Goal: Transaction & Acquisition: Purchase product/service

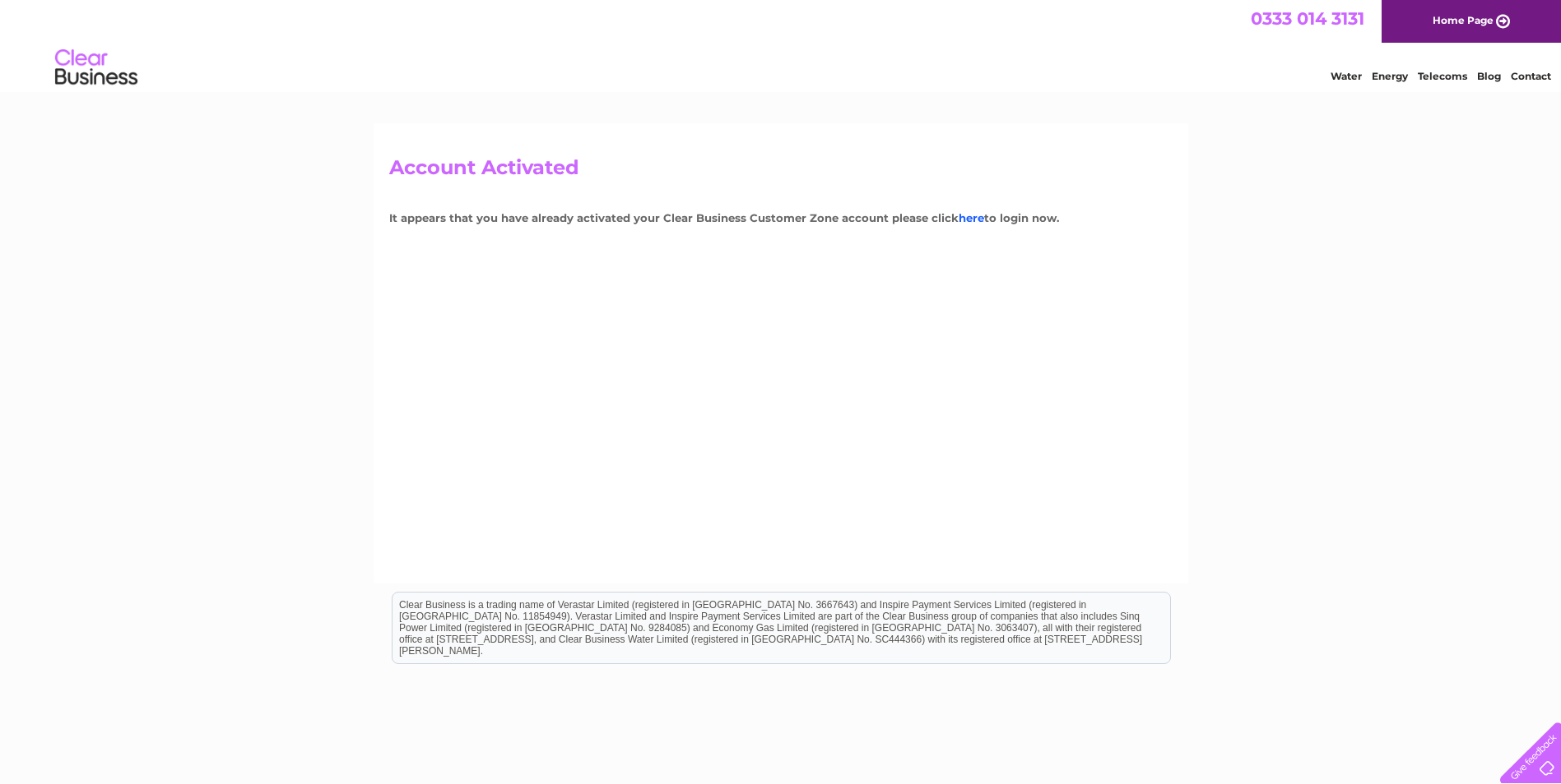
click at [959, 218] on link "here" at bounding box center [971, 218] width 26 height 13
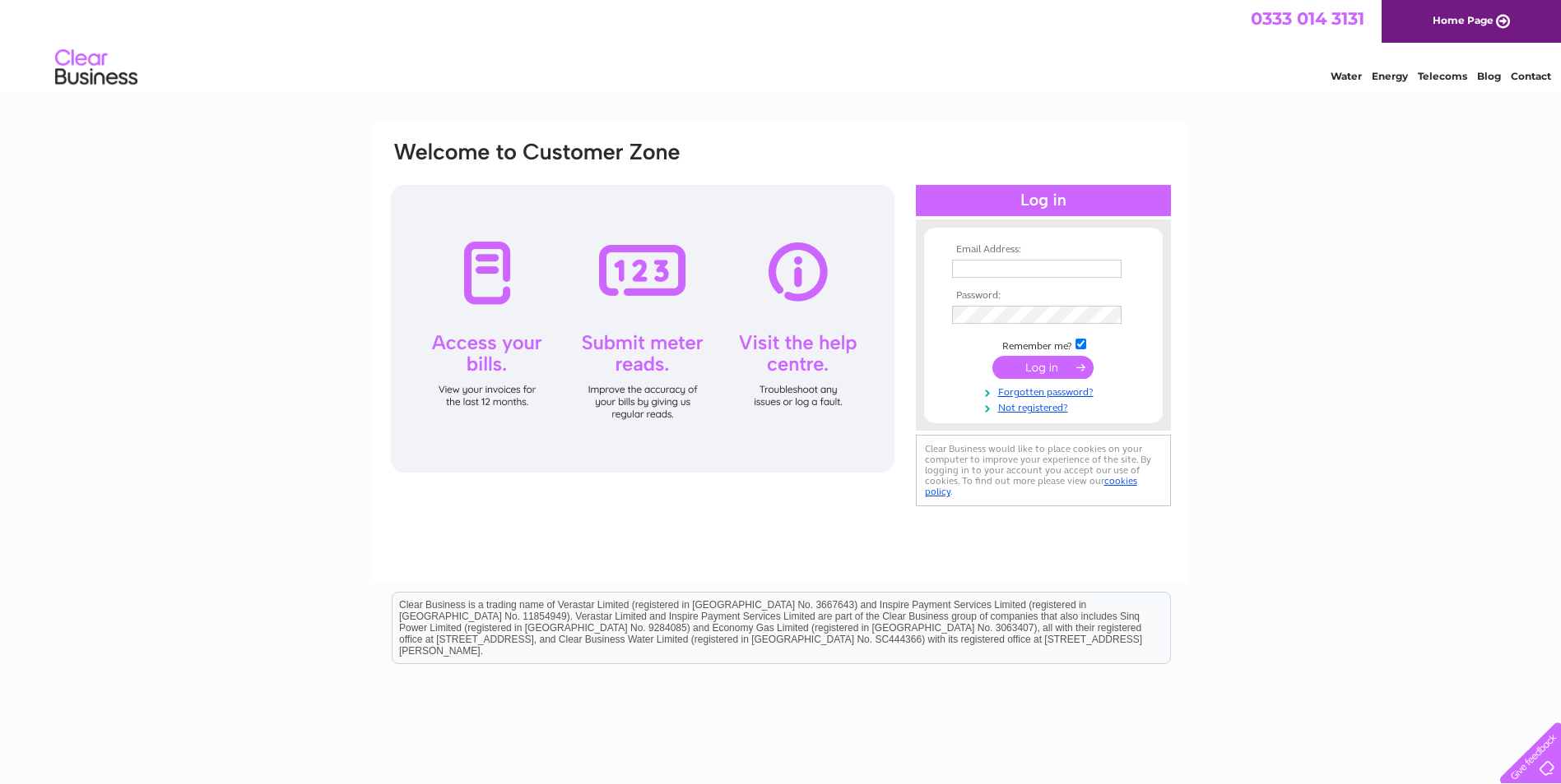
click at [1035, 271] on input "text" at bounding box center [1036, 269] width 170 height 18
type input "admin@cwmdarprimary.rctcbc.cymru"
click at [992, 358] on input "submit" at bounding box center [1043, 369] width 101 height 23
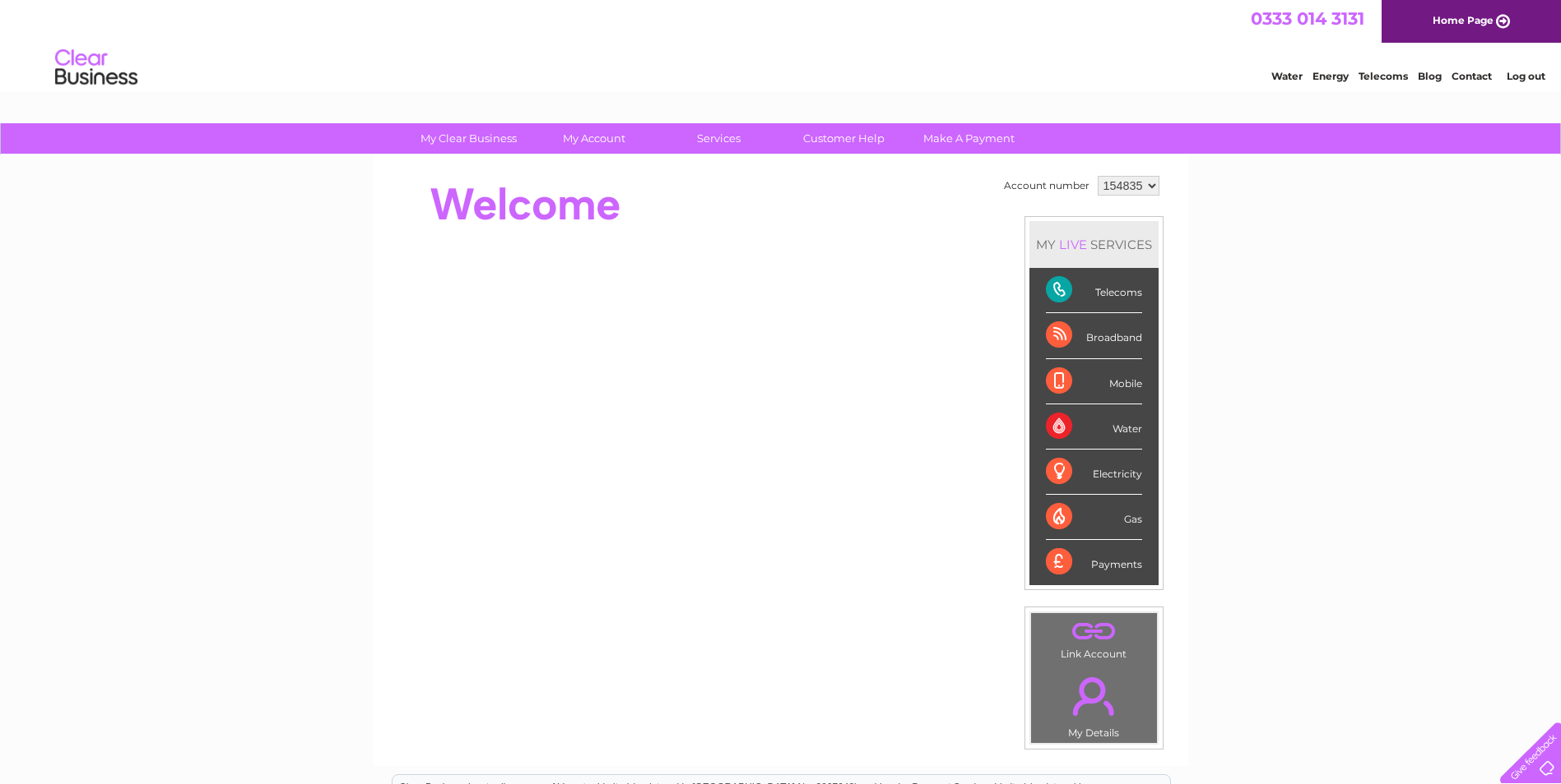
click at [1058, 291] on div "Telecoms" at bounding box center [1094, 290] width 96 height 45
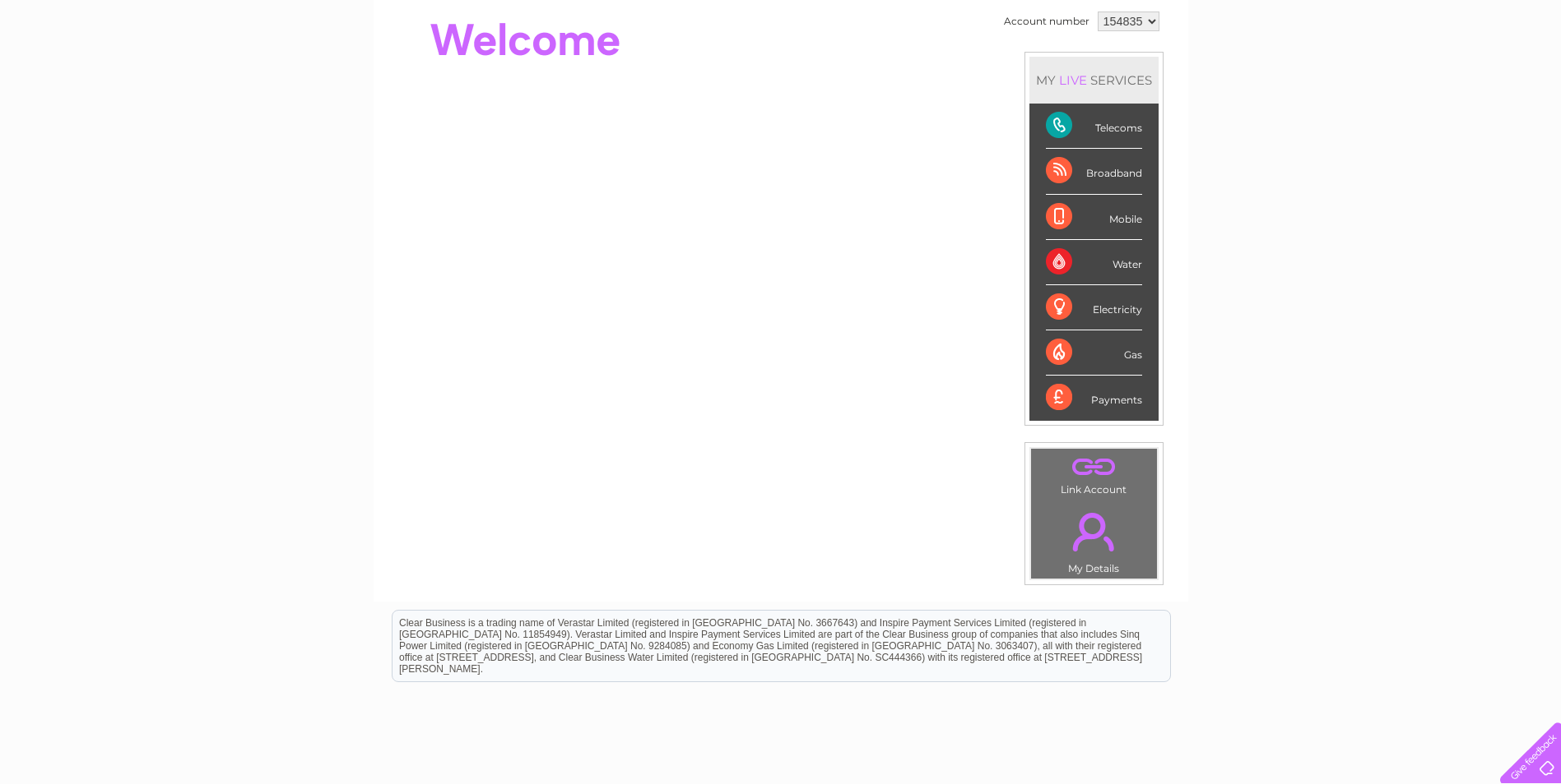
scroll to position [247, 0]
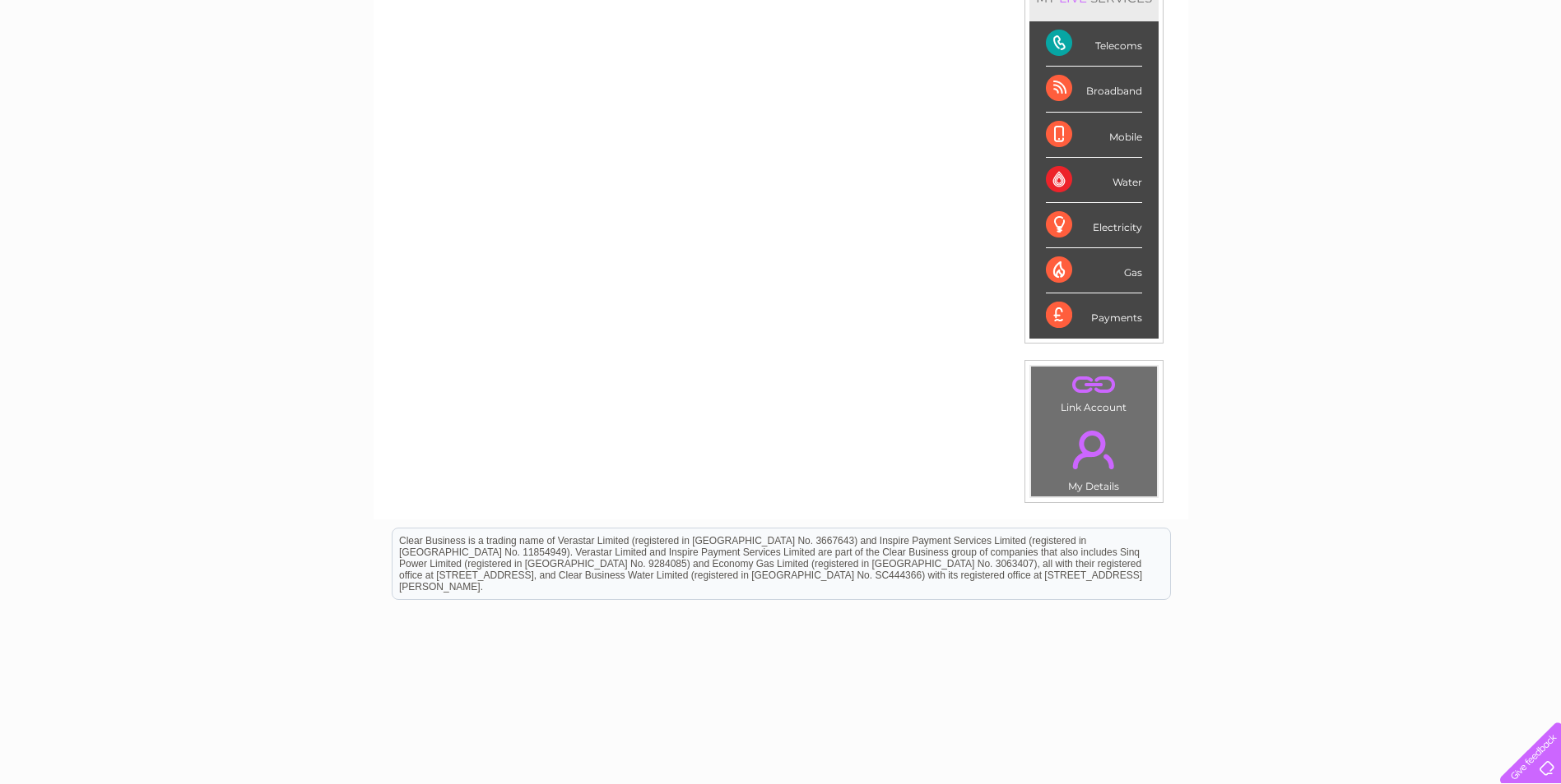
click at [1125, 321] on div "Payments" at bounding box center [1094, 316] width 96 height 44
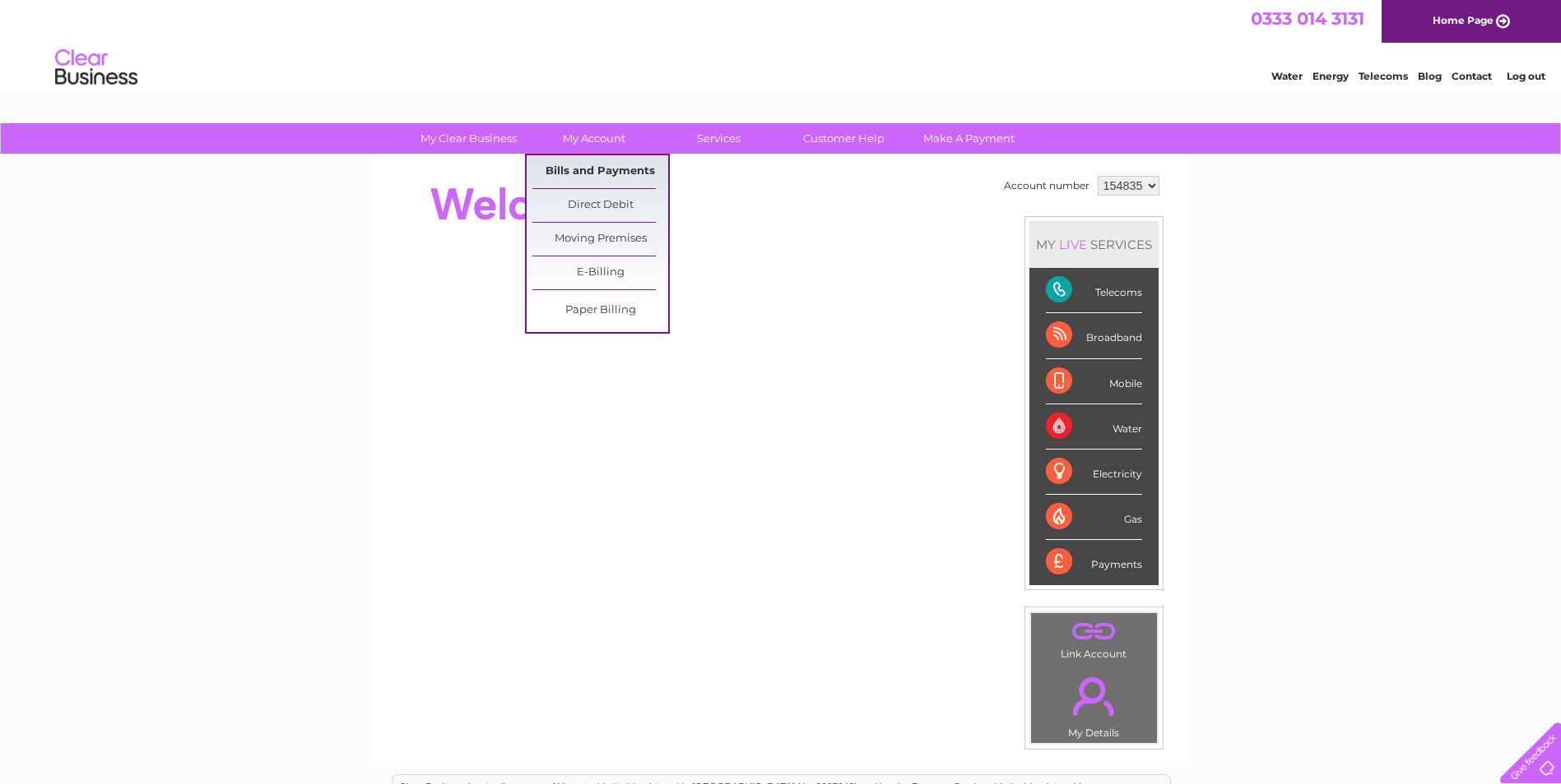
click at [583, 174] on link "Bills and Payments" at bounding box center [600, 171] width 136 height 33
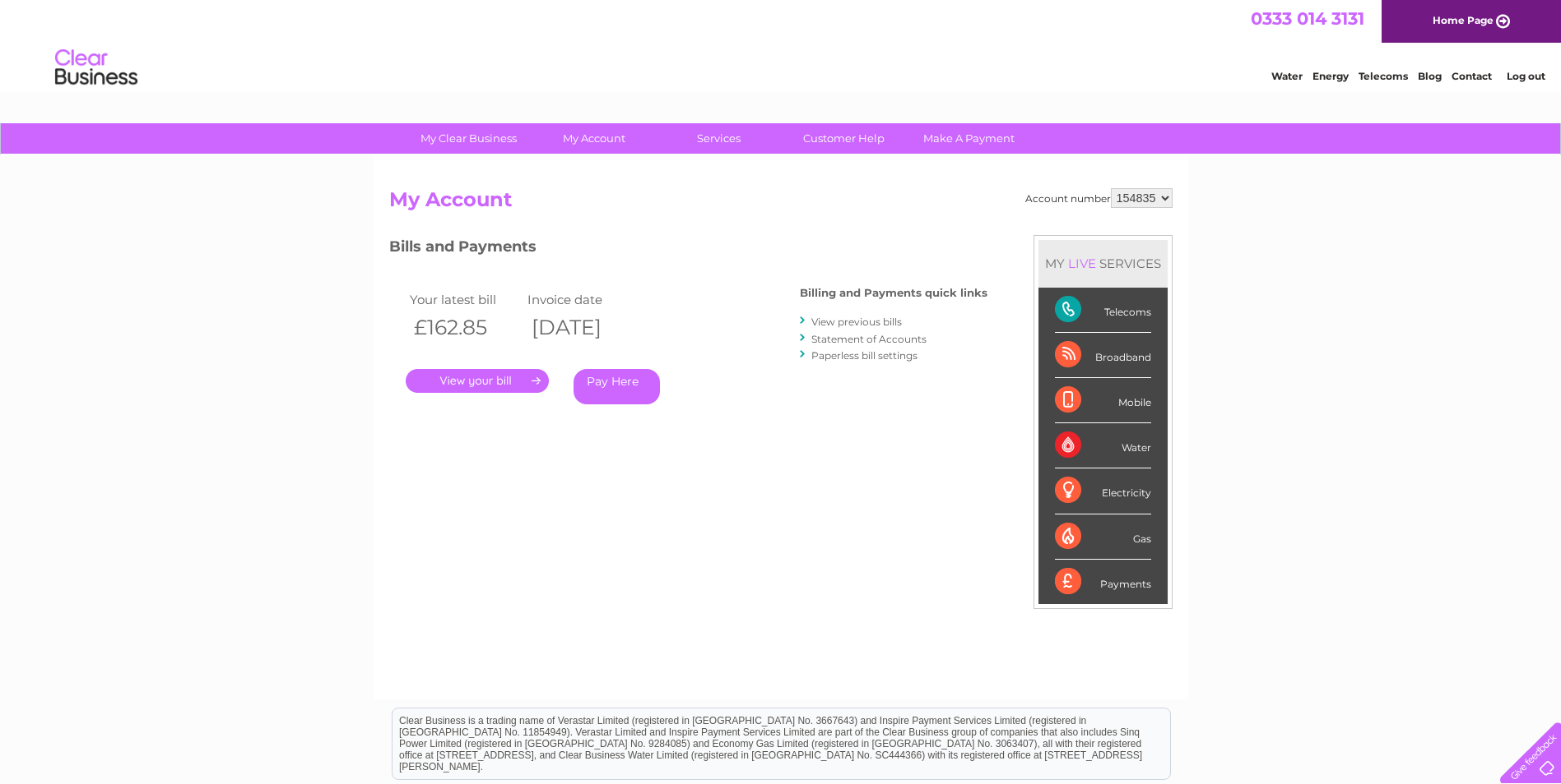
click at [588, 384] on link "Pay Here" at bounding box center [616, 387] width 86 height 36
click at [610, 378] on link "Pay Here" at bounding box center [616, 387] width 86 height 36
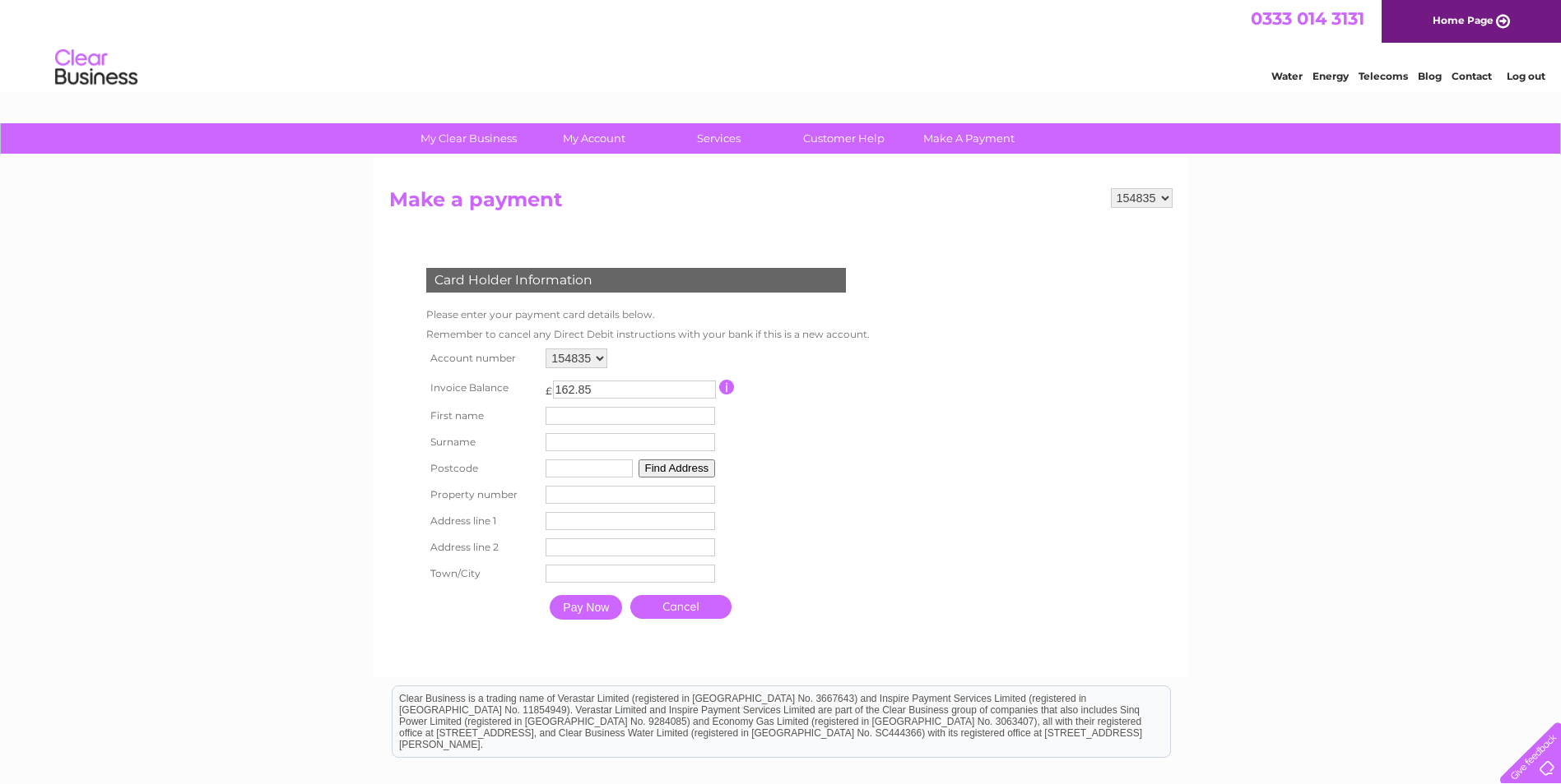
click at [565, 423] on input "text" at bounding box center [630, 416] width 170 height 18
type input "[PERSON_NAME]"
type input "cf44 8ua"
type input "the square, cwmdare, [GEOGRAPHIC_DATA]"
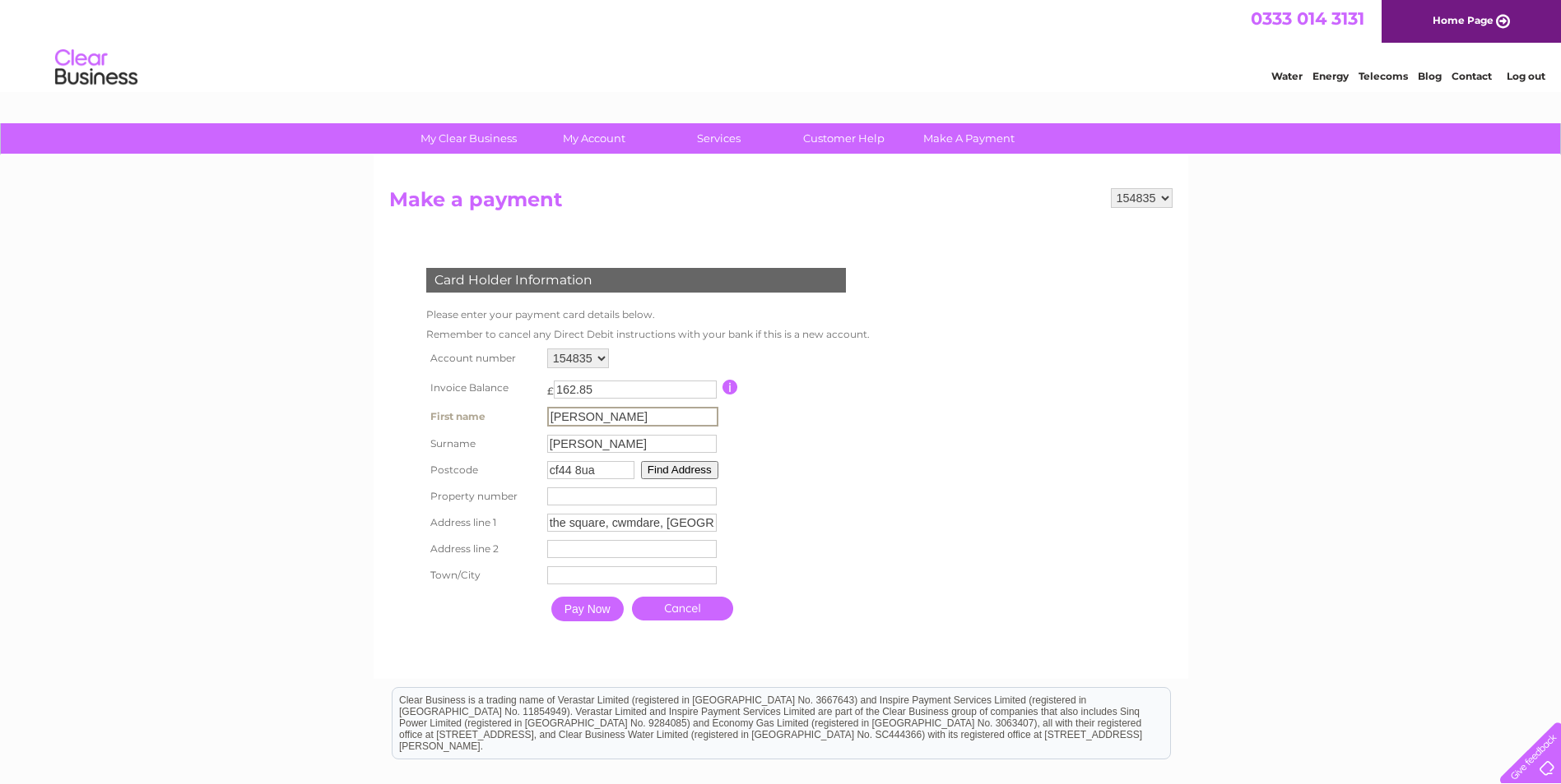
click at [587, 605] on input "Pay Now" at bounding box center [586, 609] width 72 height 25
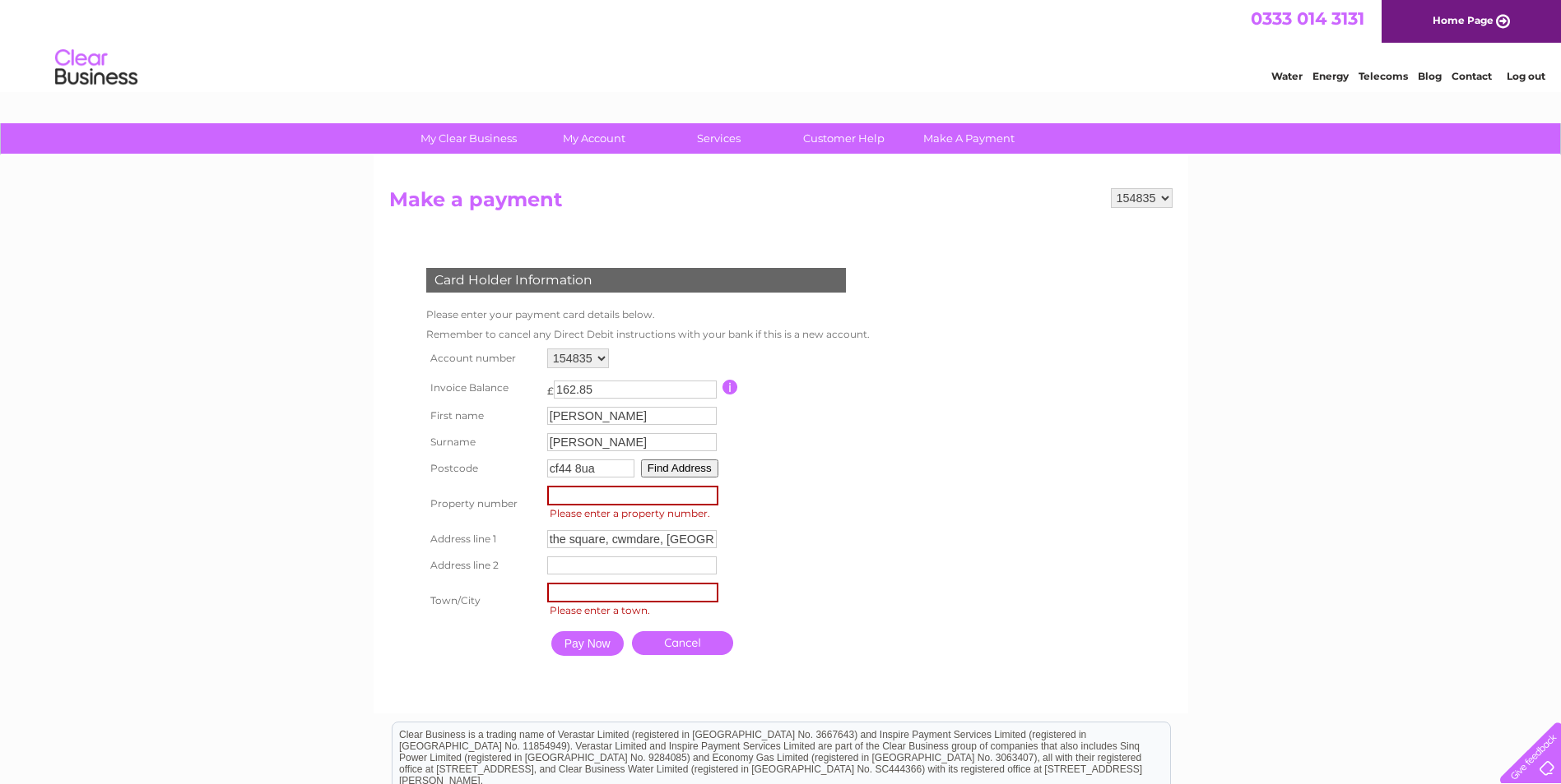
click at [575, 494] on input "number" at bounding box center [633, 495] width 171 height 20
click at [708, 489] on input "1" at bounding box center [633, 495] width 171 height 20
click at [706, 499] on input "0" at bounding box center [633, 495] width 171 height 20
click at [698, 471] on button "Find Address" at bounding box center [679, 469] width 77 height 18
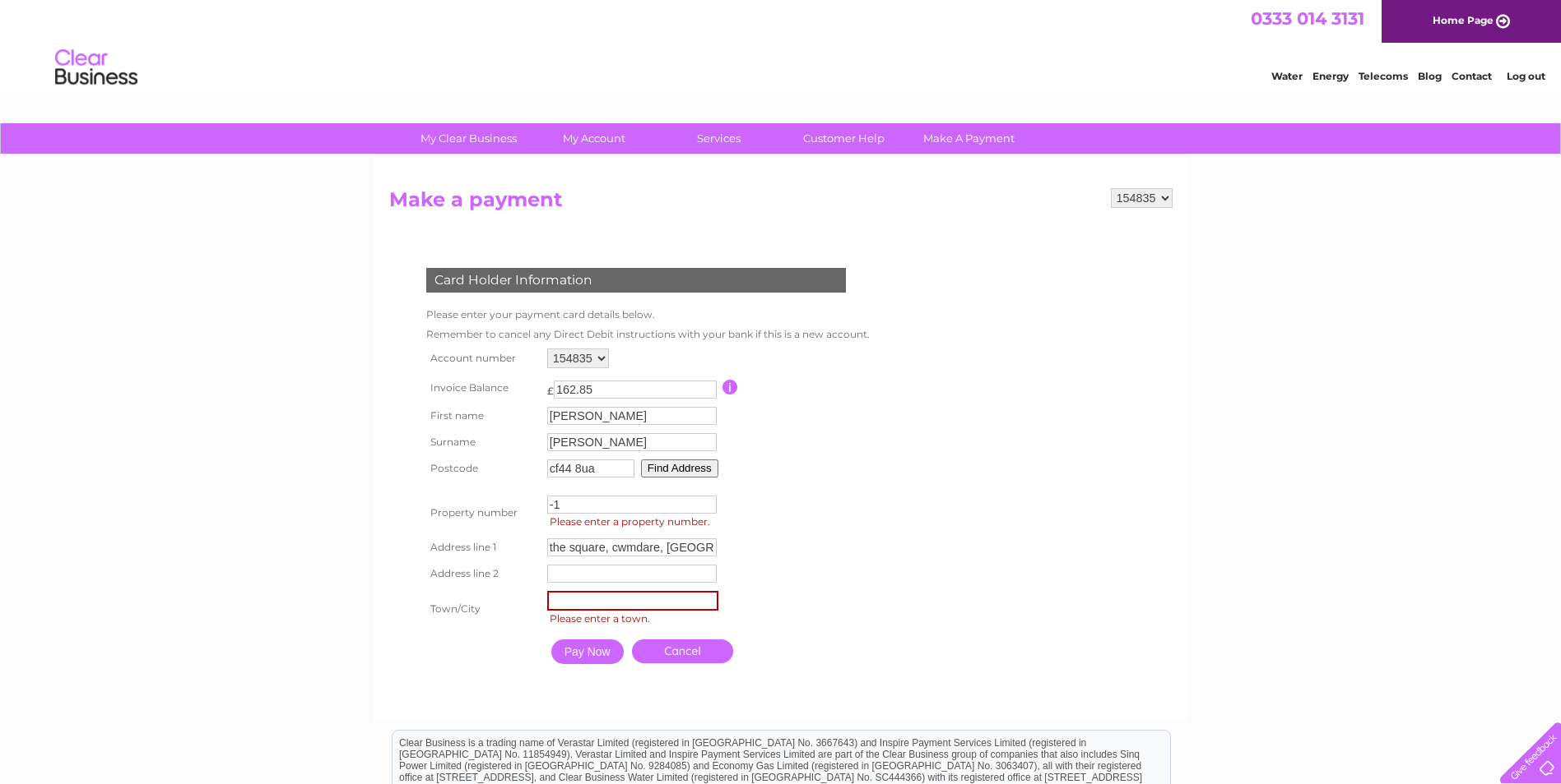
click at [705, 508] on input "-1" at bounding box center [632, 504] width 170 height 18
click at [705, 508] on input "-2" at bounding box center [632, 504] width 170 height 18
click at [705, 508] on input "-3" at bounding box center [632, 504] width 170 height 18
click at [705, 508] on input "-4" at bounding box center [632, 504] width 170 height 18
click at [705, 508] on input "-5" at bounding box center [632, 504] width 170 height 18
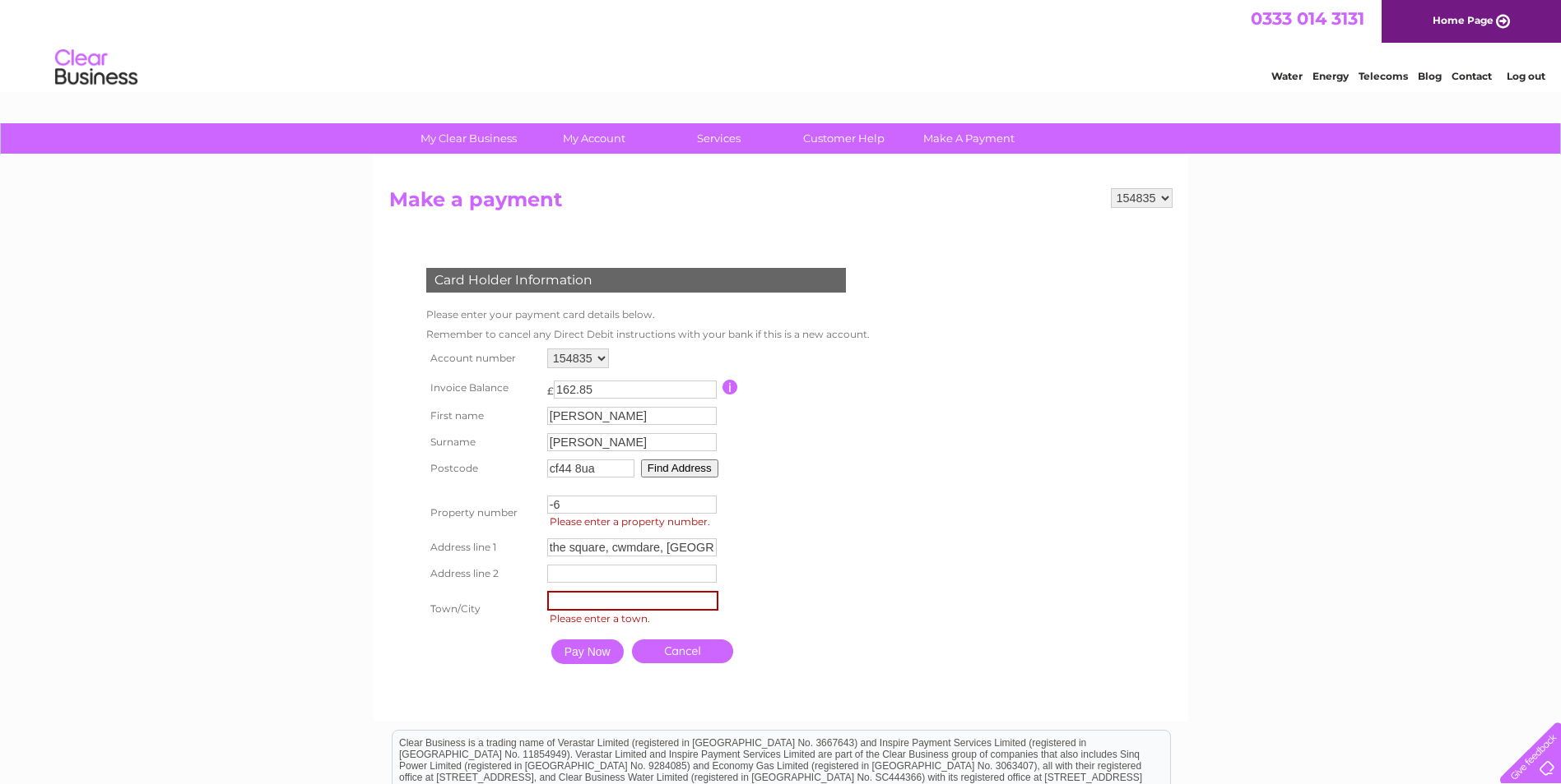
click at [705, 508] on input "-6" at bounding box center [632, 504] width 170 height 18
click at [705, 499] on input "-5" at bounding box center [632, 504] width 170 height 18
click at [705, 499] on input "-4" at bounding box center [632, 504] width 170 height 18
click at [705, 499] on input "-3" at bounding box center [632, 504] width 170 height 18
click at [705, 499] on input "-2" at bounding box center [632, 504] width 170 height 18
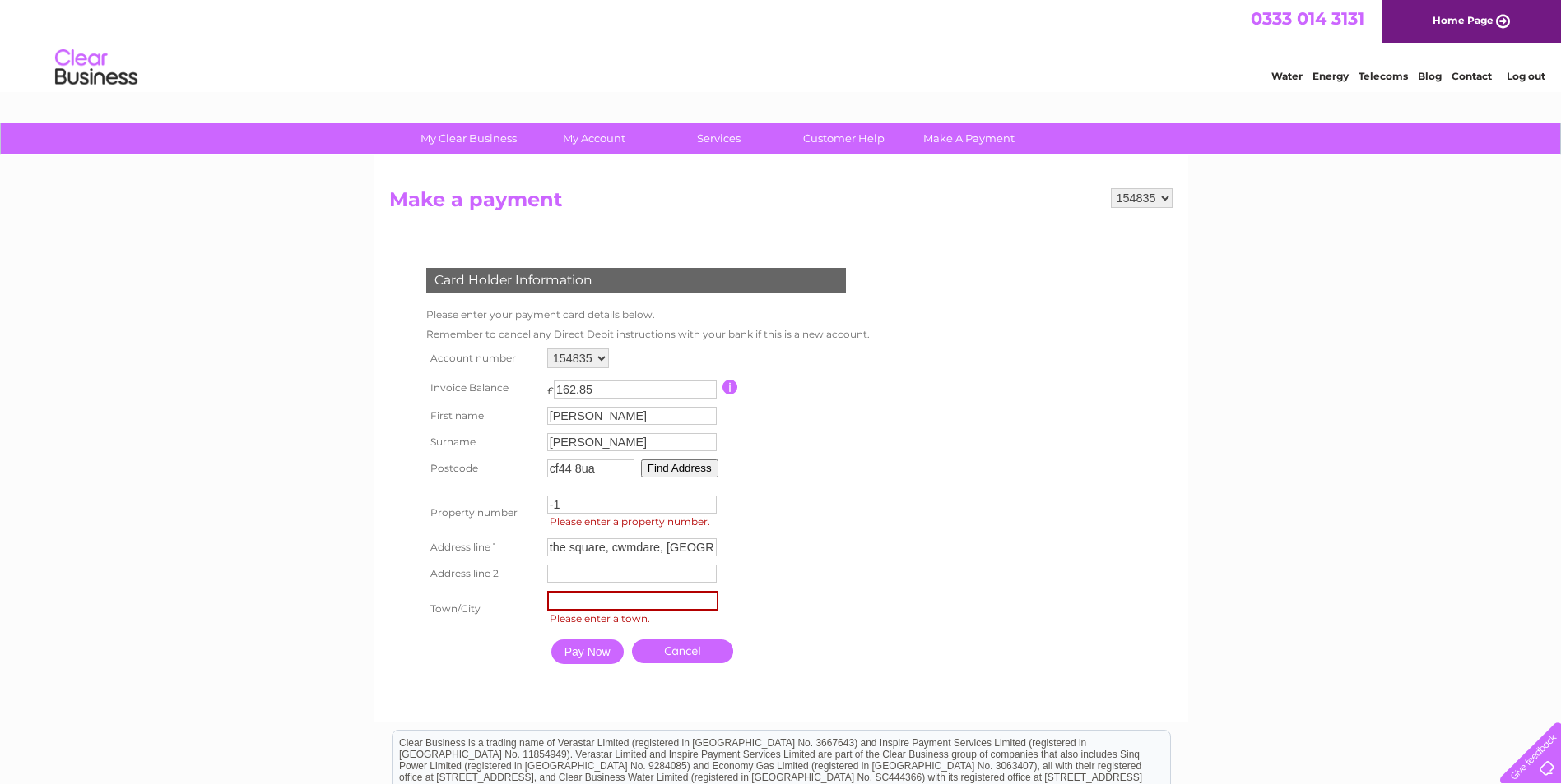
click at [705, 499] on input "-1" at bounding box center [632, 504] width 170 height 18
click at [705, 499] on input "0" at bounding box center [632, 504] width 170 height 18
click at [705, 499] on input "1" at bounding box center [632, 504] width 170 height 18
click at [705, 499] on input "2" at bounding box center [632, 504] width 170 height 18
click at [705, 499] on input "3" at bounding box center [632, 504] width 170 height 18
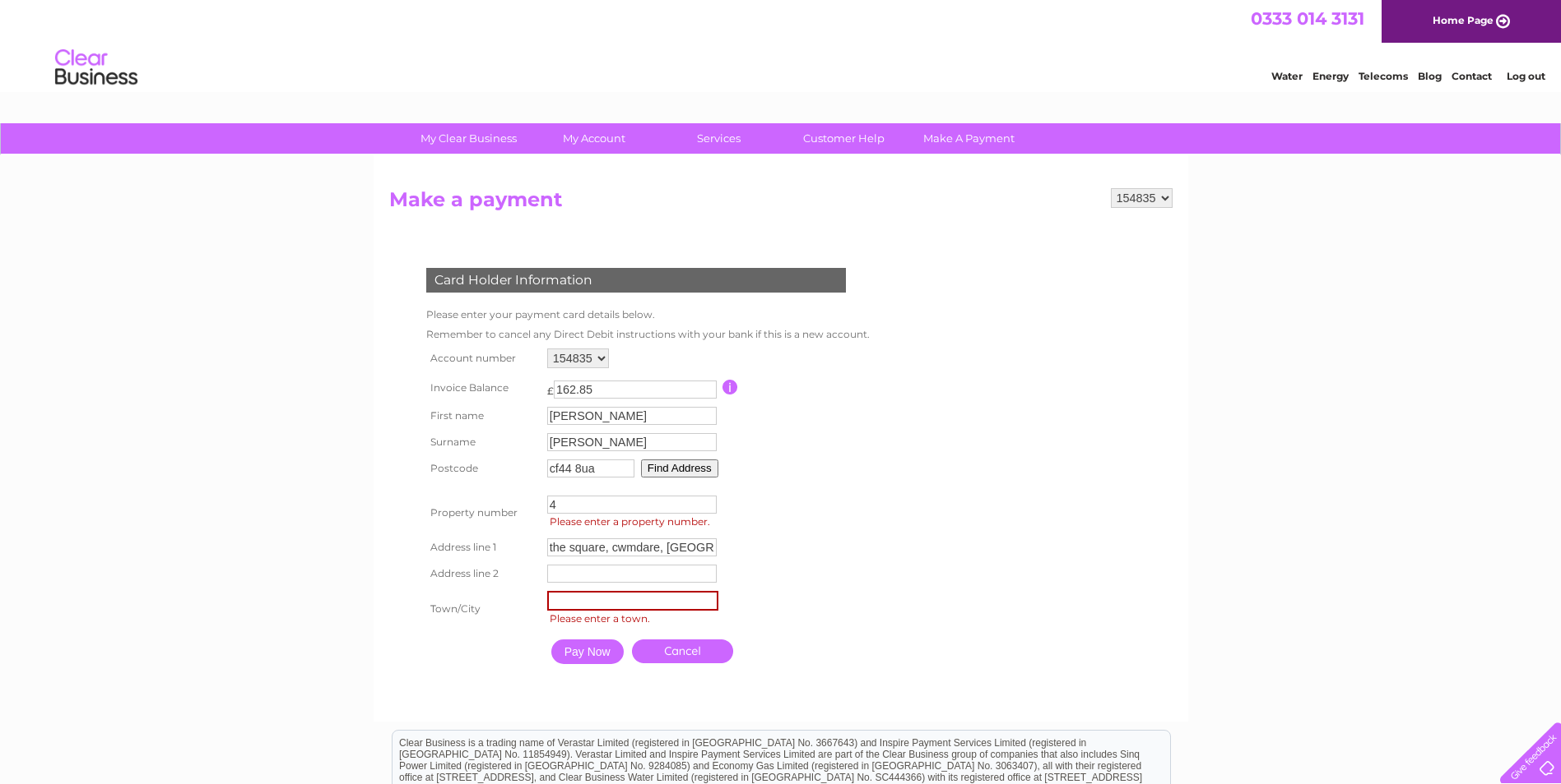
click at [705, 499] on input "4" at bounding box center [632, 504] width 170 height 18
click at [705, 499] on input "5" at bounding box center [632, 504] width 170 height 18
click at [705, 499] on input "6" at bounding box center [632, 504] width 170 height 18
click at [705, 499] on input "7" at bounding box center [632, 504] width 170 height 18
click at [705, 499] on input "8" at bounding box center [632, 504] width 170 height 18
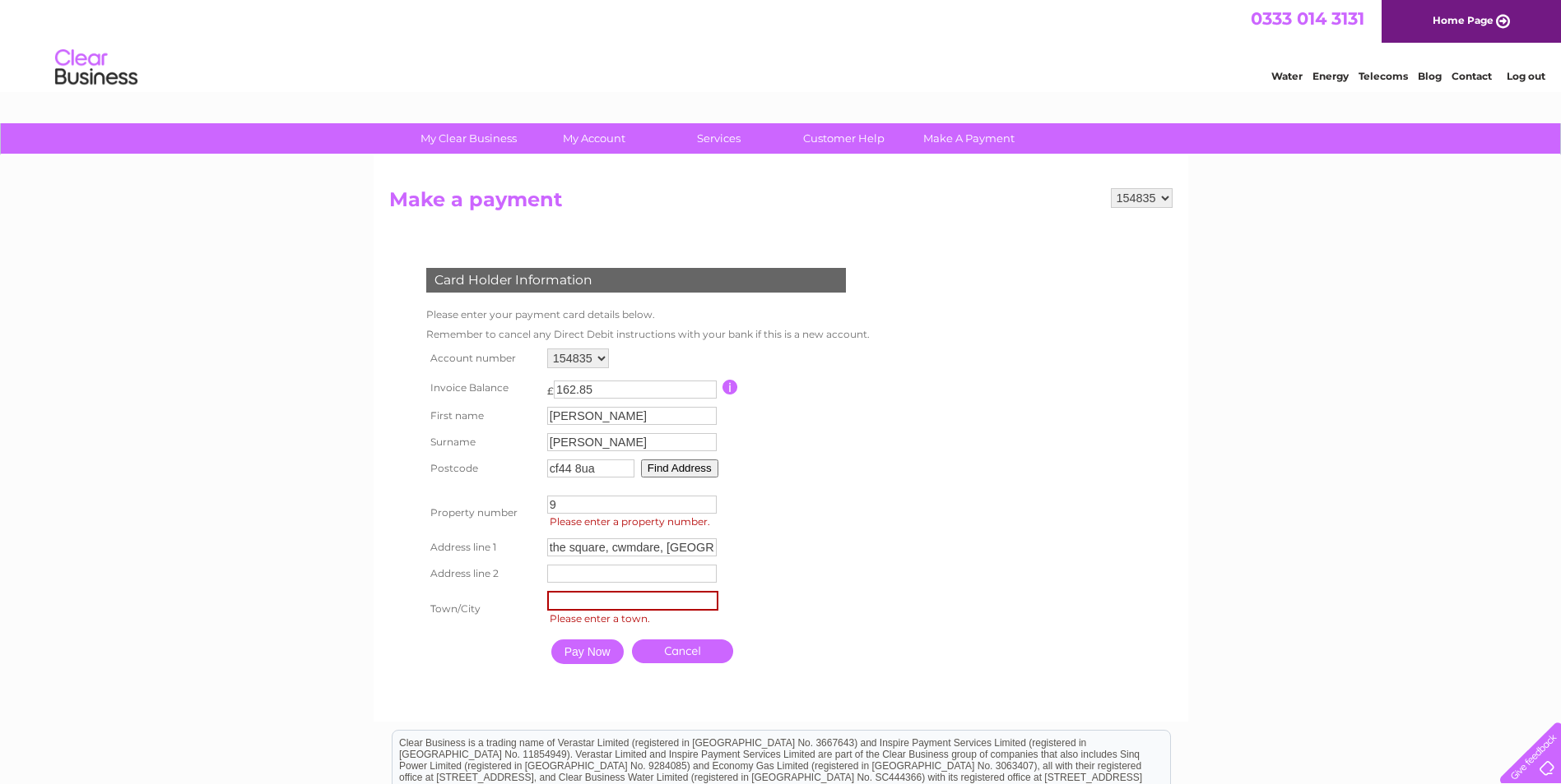
click at [705, 499] on input "9" at bounding box center [632, 504] width 170 height 18
click at [705, 499] on input "10" at bounding box center [632, 504] width 170 height 18
click at [705, 499] on input "11" at bounding box center [632, 504] width 170 height 18
click at [705, 499] on input "12" at bounding box center [632, 504] width 170 height 18
click at [705, 499] on input "13" at bounding box center [632, 504] width 170 height 18
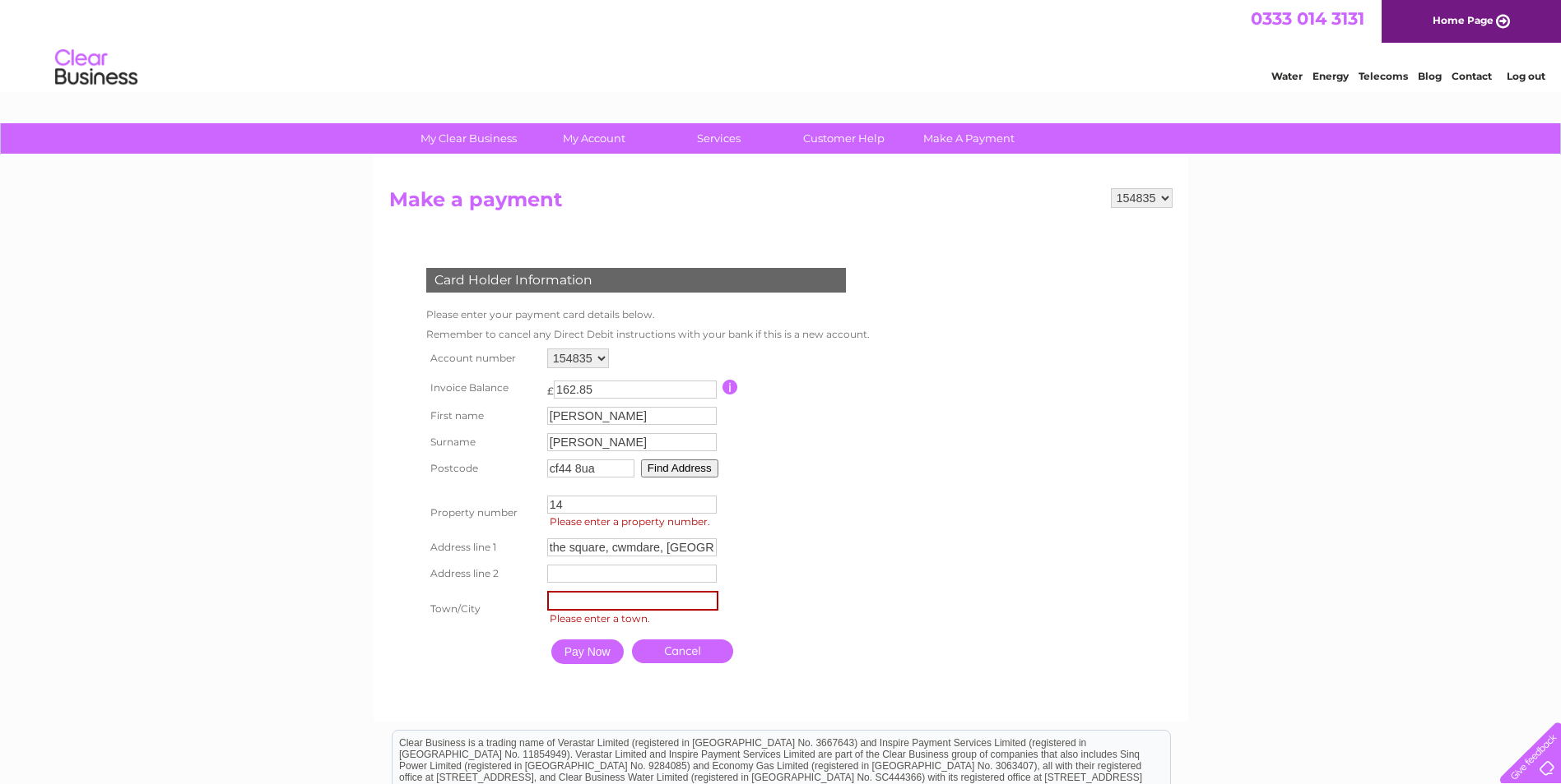
click at [705, 499] on input "14" at bounding box center [632, 504] width 170 height 18
click at [705, 499] on input "15" at bounding box center [632, 504] width 170 height 18
click at [705, 499] on input "16" at bounding box center [632, 504] width 170 height 18
click at [705, 499] on input "17" at bounding box center [632, 504] width 170 height 18
click at [705, 499] on input "18" at bounding box center [632, 504] width 170 height 18
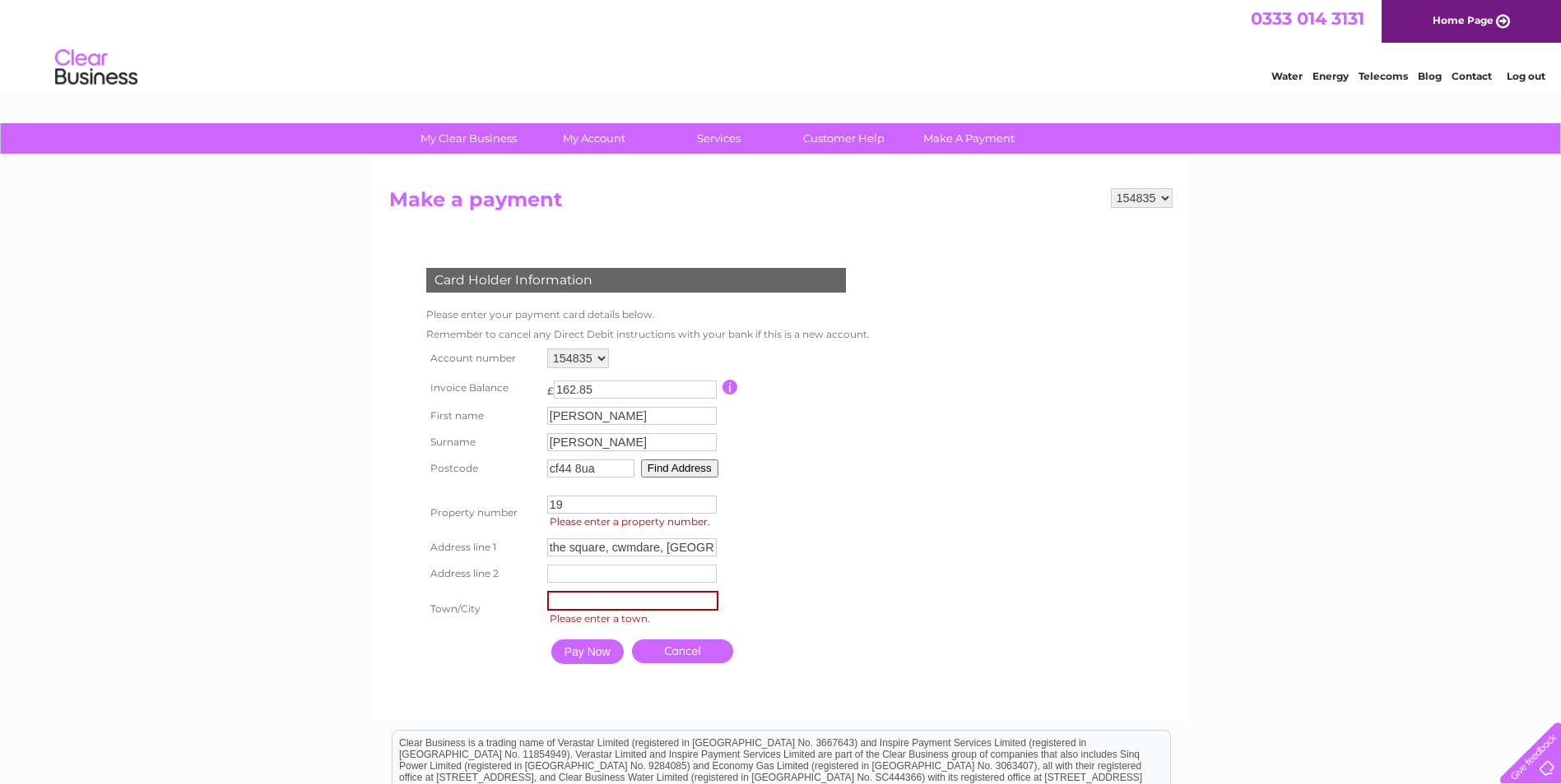
click at [705, 499] on input "19" at bounding box center [632, 504] width 170 height 18
click at [705, 499] on input "20" at bounding box center [632, 504] width 170 height 18
click at [705, 499] on input "21" at bounding box center [632, 504] width 170 height 18
click at [705, 499] on input "22" at bounding box center [632, 504] width 170 height 18
click at [705, 499] on input "23" at bounding box center [632, 504] width 170 height 18
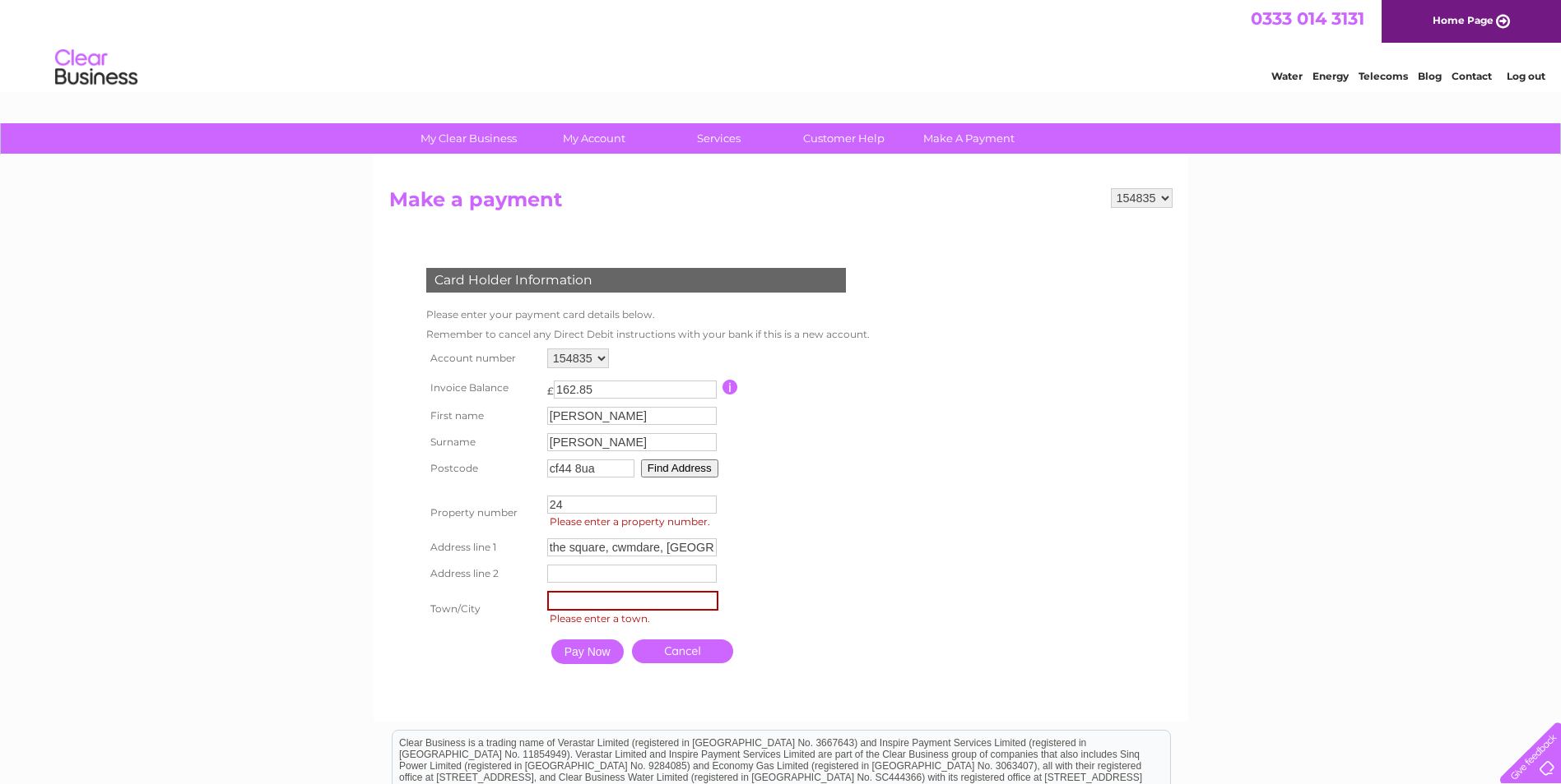
click at [705, 499] on input "24" at bounding box center [632, 504] width 170 height 18
click at [705, 499] on input "25" at bounding box center [632, 504] width 170 height 18
click at [705, 499] on input "26" at bounding box center [632, 504] width 170 height 18
click at [705, 499] on input "27" at bounding box center [632, 504] width 170 height 18
click at [705, 499] on input "29" at bounding box center [632, 504] width 170 height 18
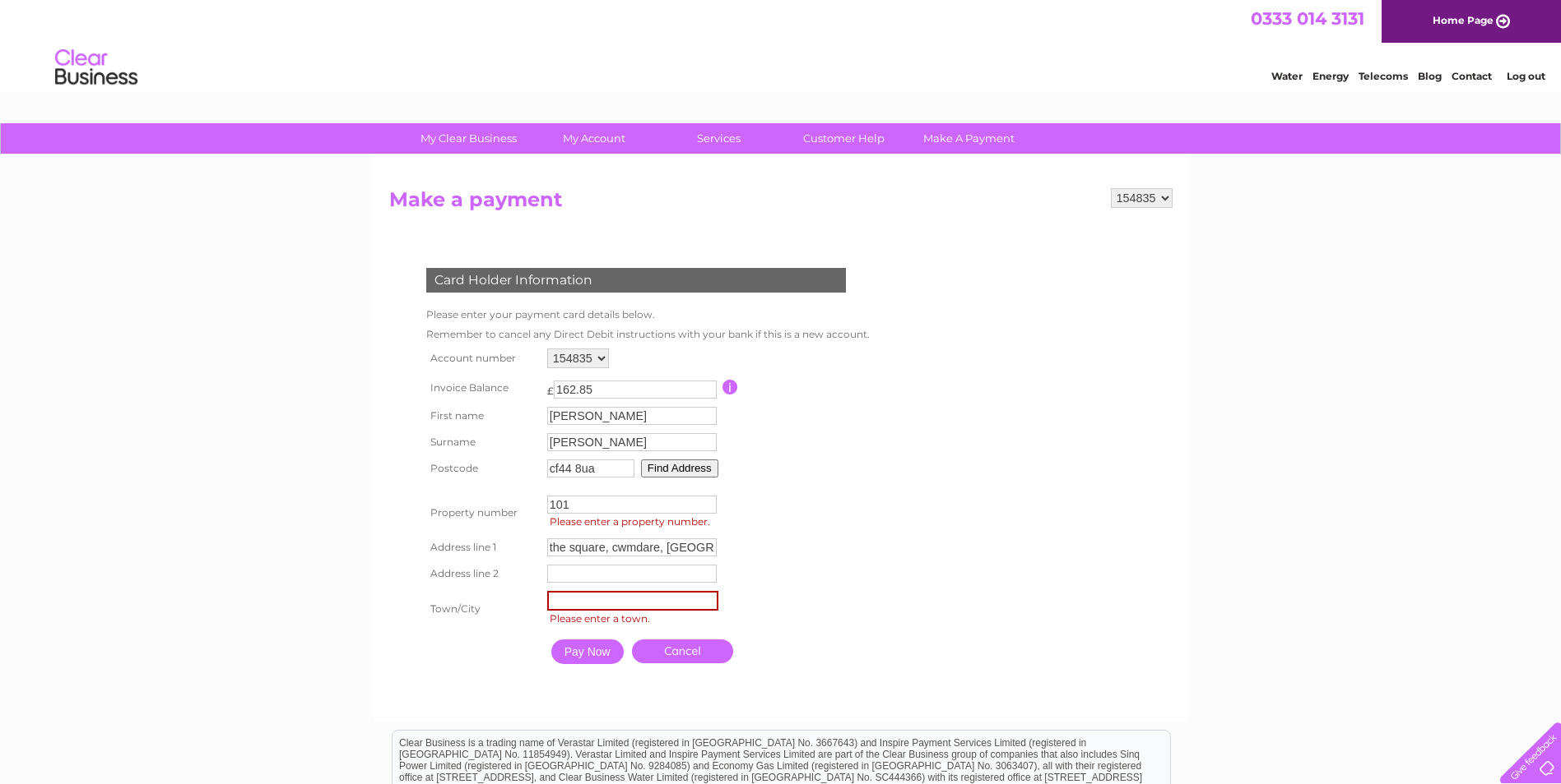
type input "101"
click at [705, 499] on input "101" at bounding box center [632, 504] width 170 height 18
drag, startPoint x: 571, startPoint y: 503, endPoint x: 508, endPoint y: 515, distance: 64.1
click at [508, 515] on tr "Property number 101 Property Number Please enter a property number." at bounding box center [646, 513] width 449 height 43
click at [679, 471] on button "Find Address" at bounding box center [679, 469] width 77 height 18
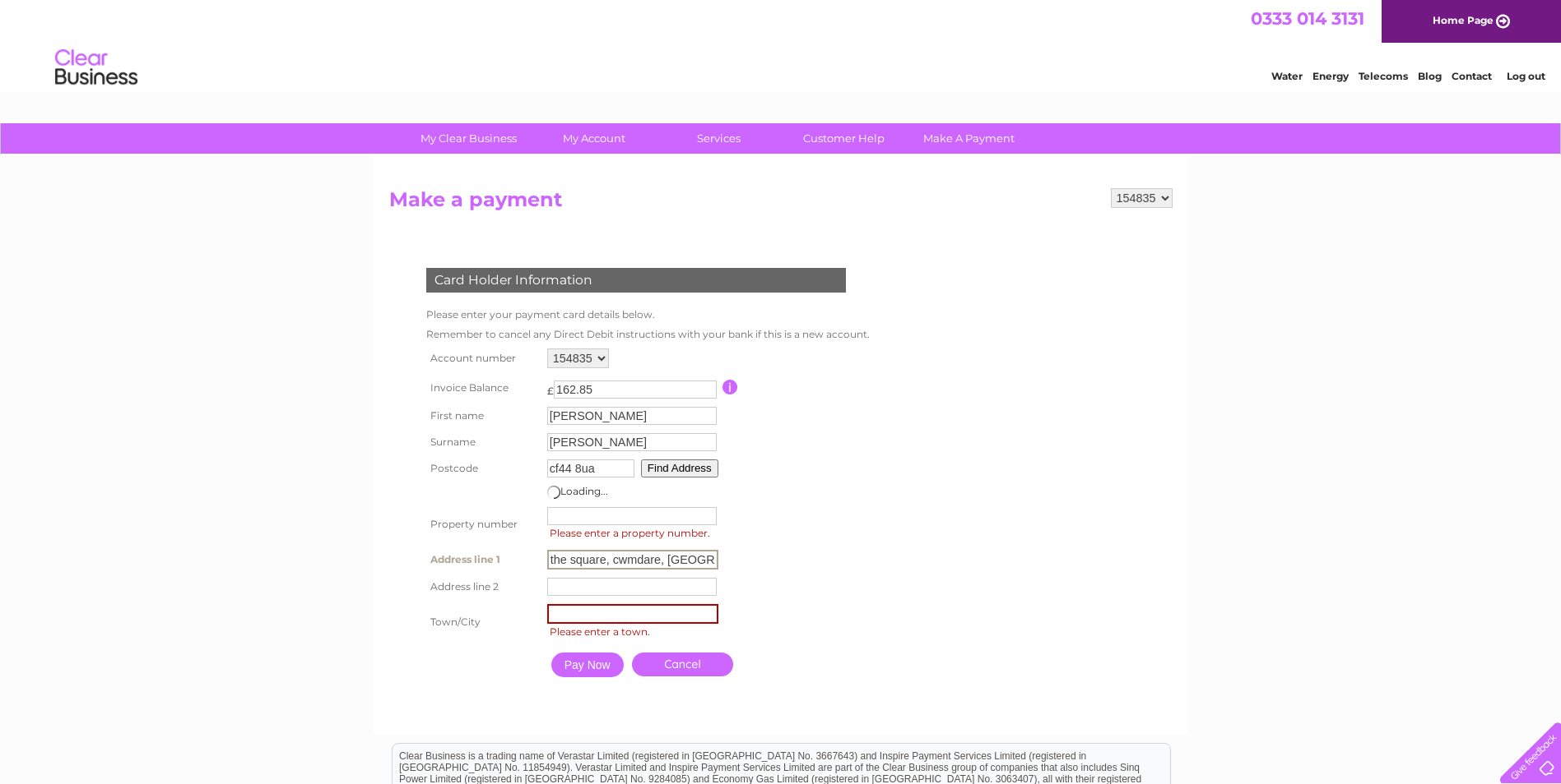
drag, startPoint x: 554, startPoint y: 560, endPoint x: 718, endPoint y: 561, distance: 164.0
click at [718, 561] on td "the square, cwmdare, aberdare Address Line One" at bounding box center [633, 559] width 179 height 28
type input "t"
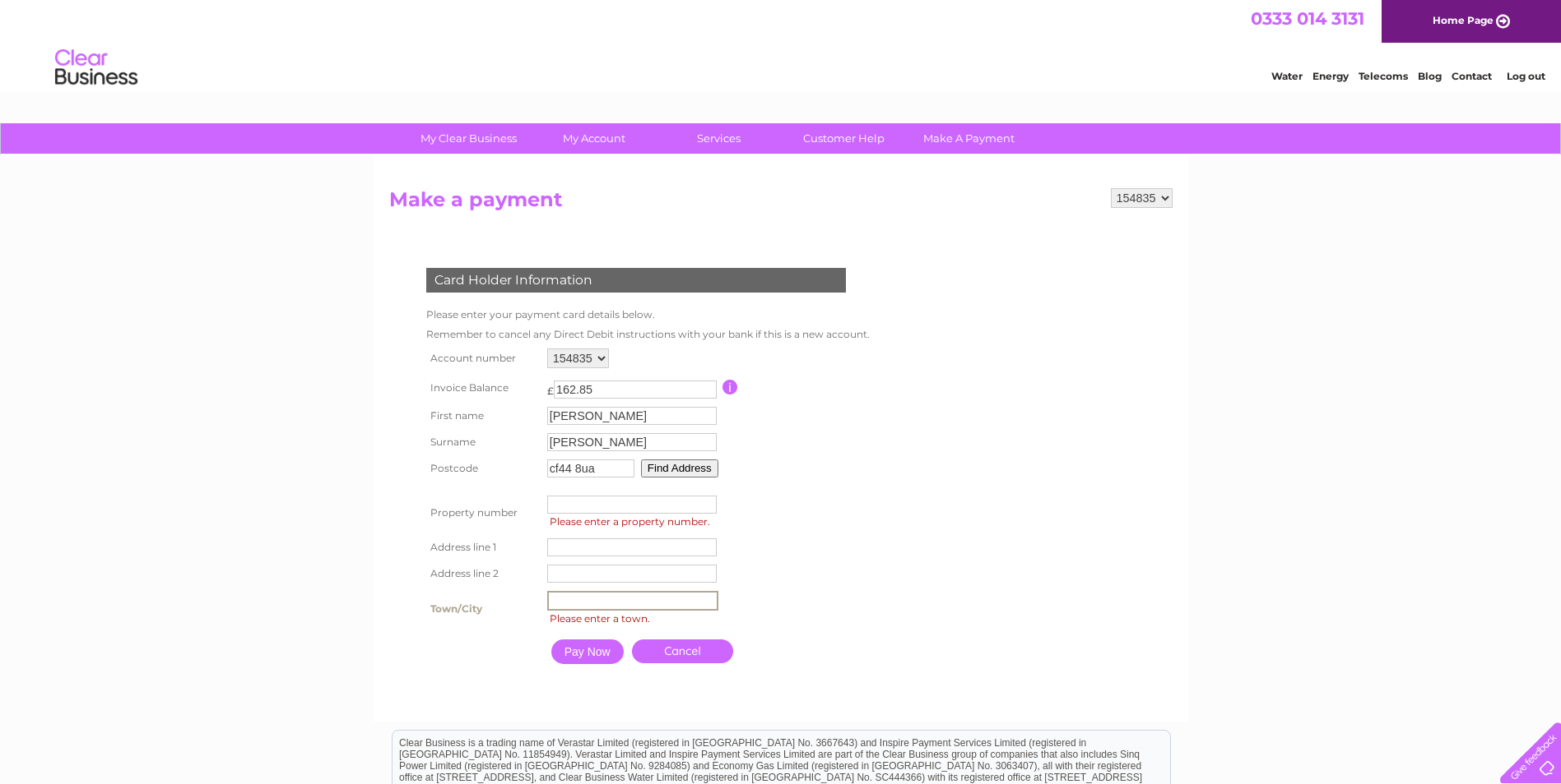
click at [599, 605] on input "text" at bounding box center [633, 601] width 171 height 20
type input "Aberdare"
type input "-1"
click at [711, 509] on input "-1" at bounding box center [630, 504] width 170 height 18
click at [561, 547] on input "text" at bounding box center [630, 548] width 170 height 18
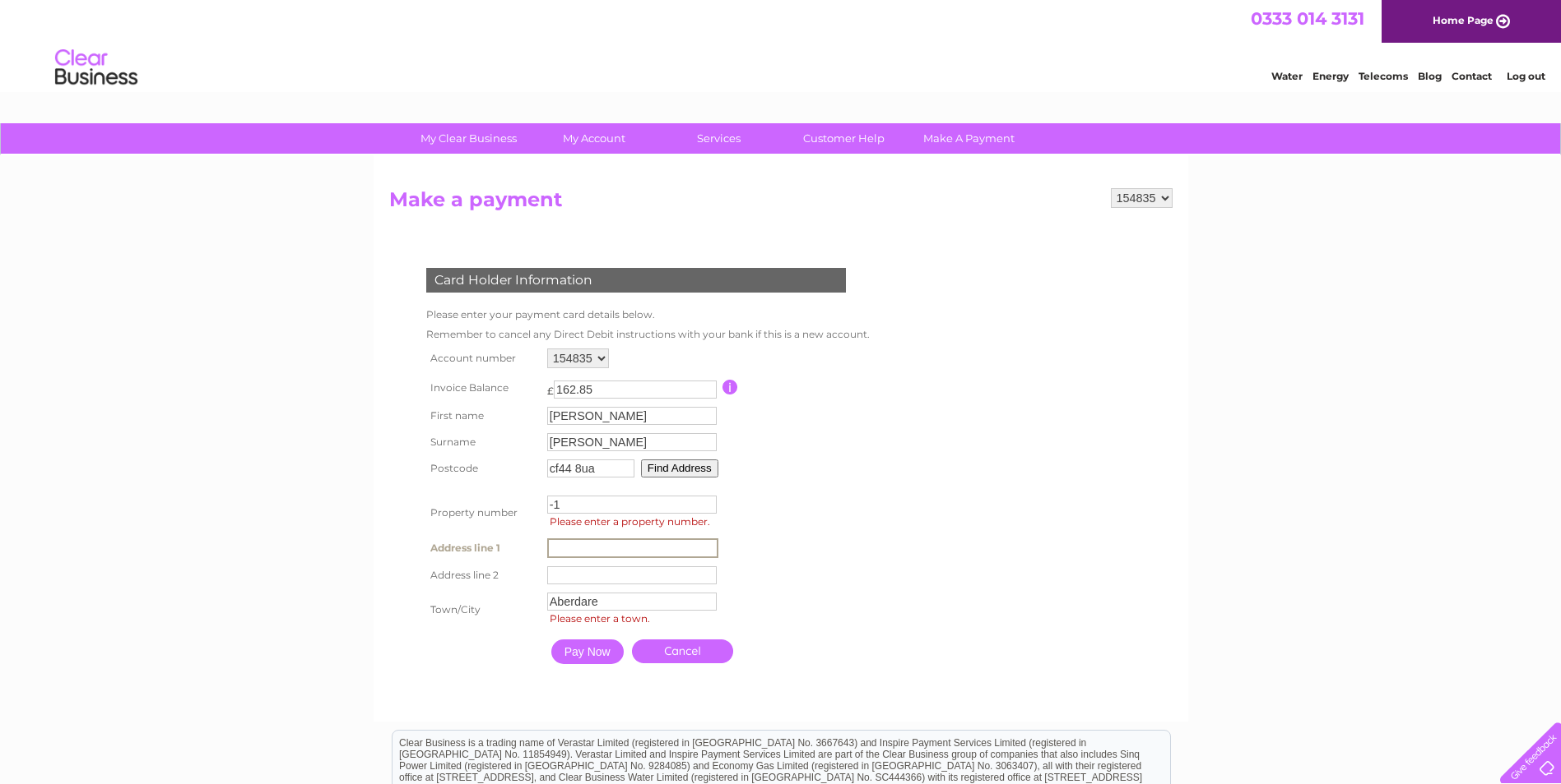
type input "the square, cwmdare, aberdare"
click at [595, 658] on input "Pay Now" at bounding box center [585, 651] width 72 height 25
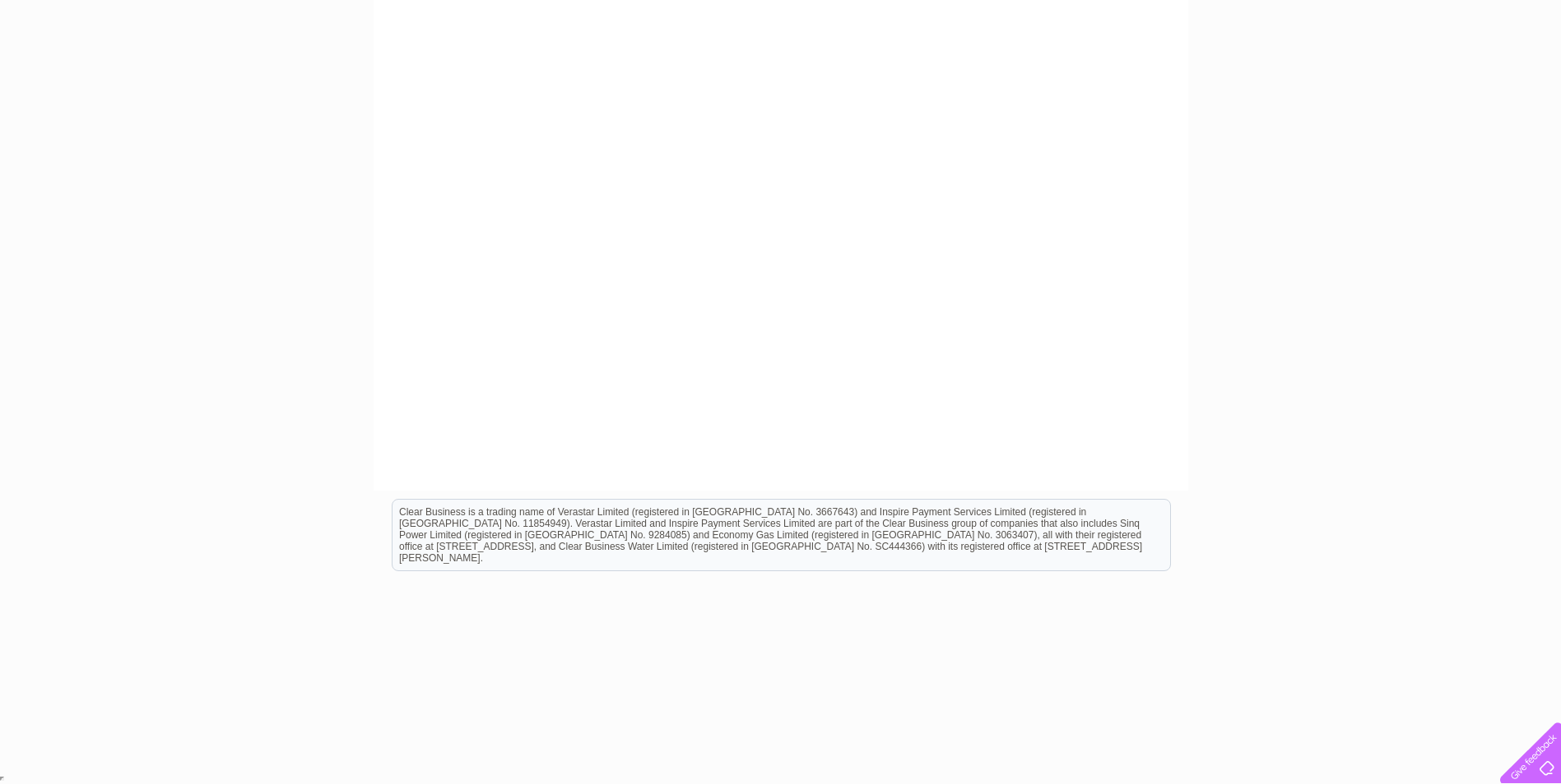
scroll to position [92, 0]
